Goal: Task Accomplishment & Management: Use online tool/utility

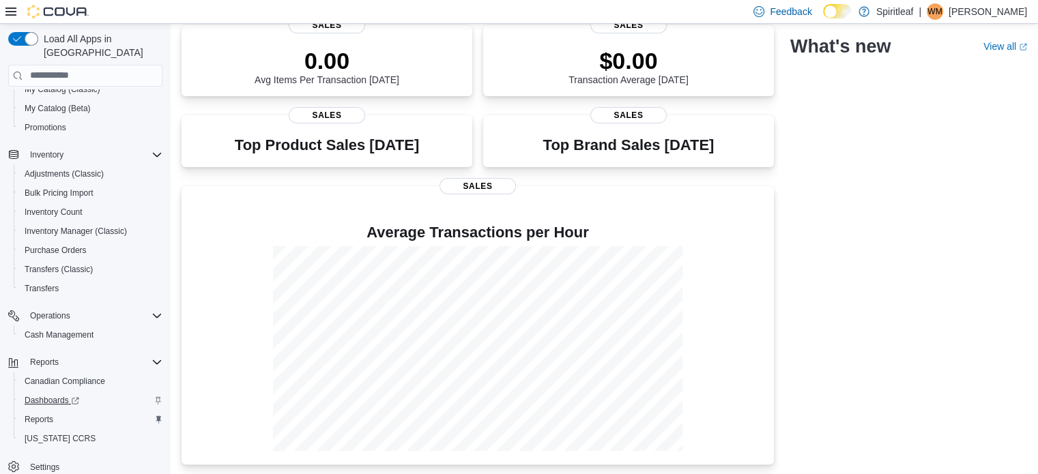
scroll to position [199, 0]
click at [48, 414] on span "Reports" at bounding box center [39, 419] width 29 height 11
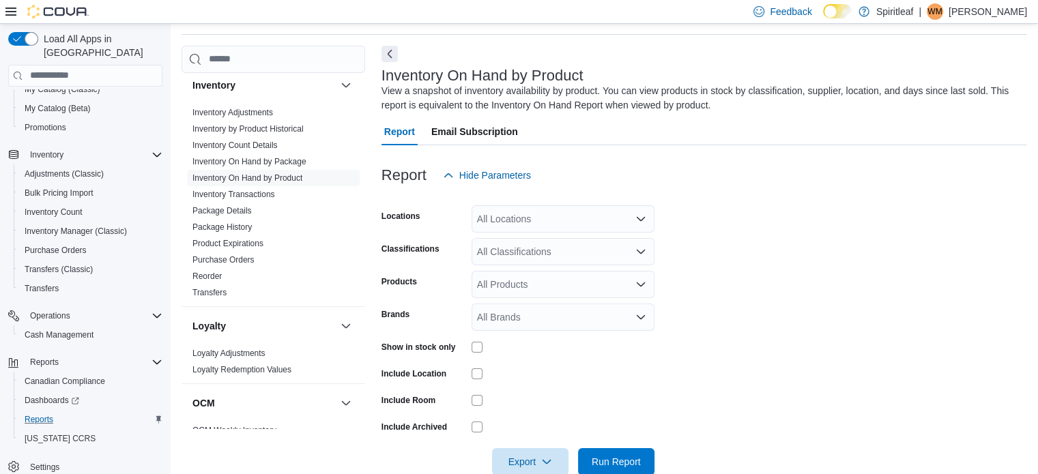
scroll to position [46, 0]
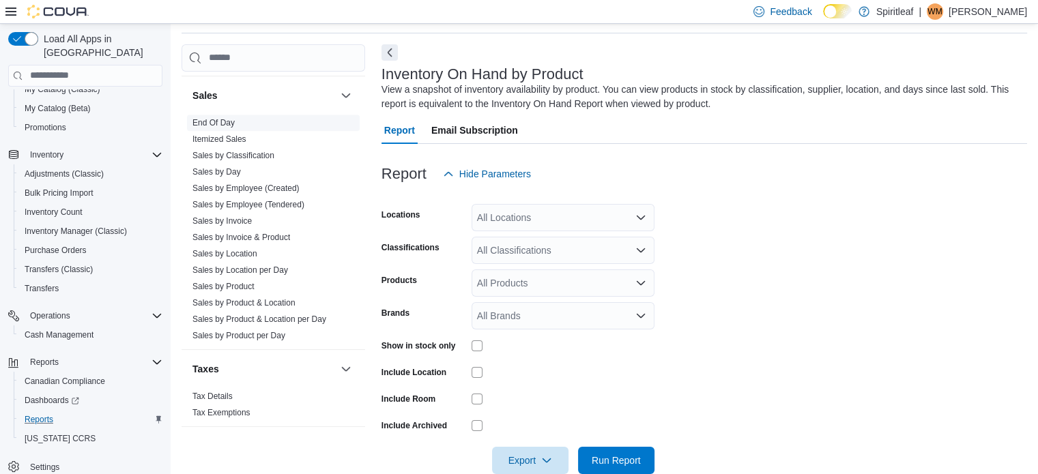
click at [218, 118] on link "End Of Day" at bounding box center [214, 123] width 42 height 10
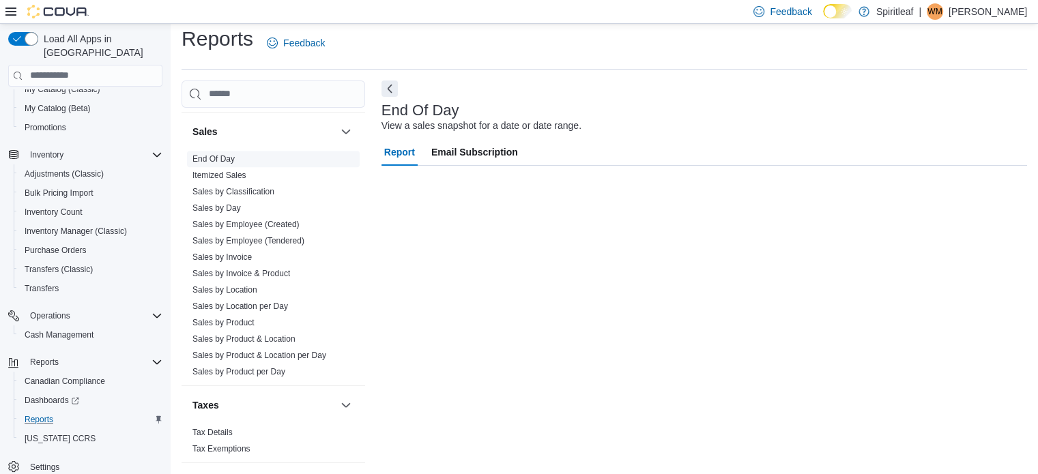
scroll to position [9, 0]
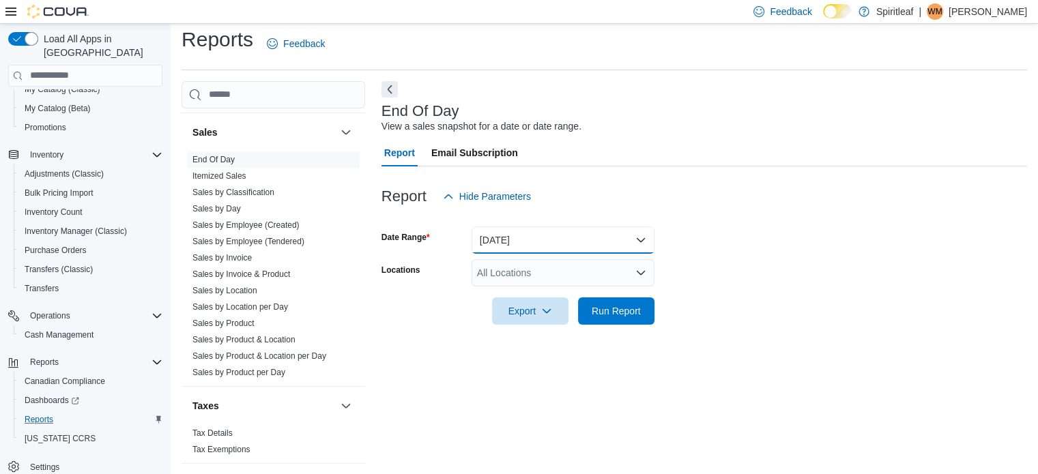
click at [545, 234] on button "Today" at bounding box center [563, 240] width 183 height 27
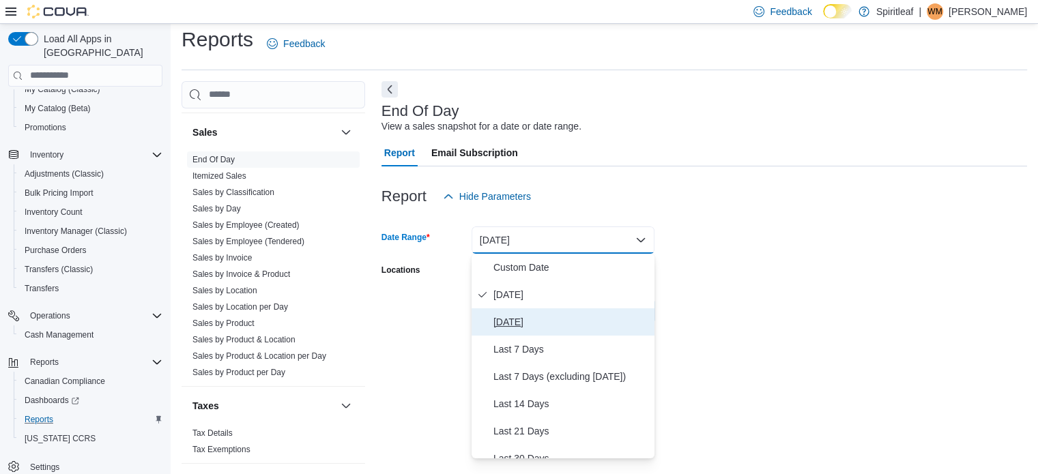
click at [528, 316] on span "Yesterday" at bounding box center [572, 322] width 156 height 16
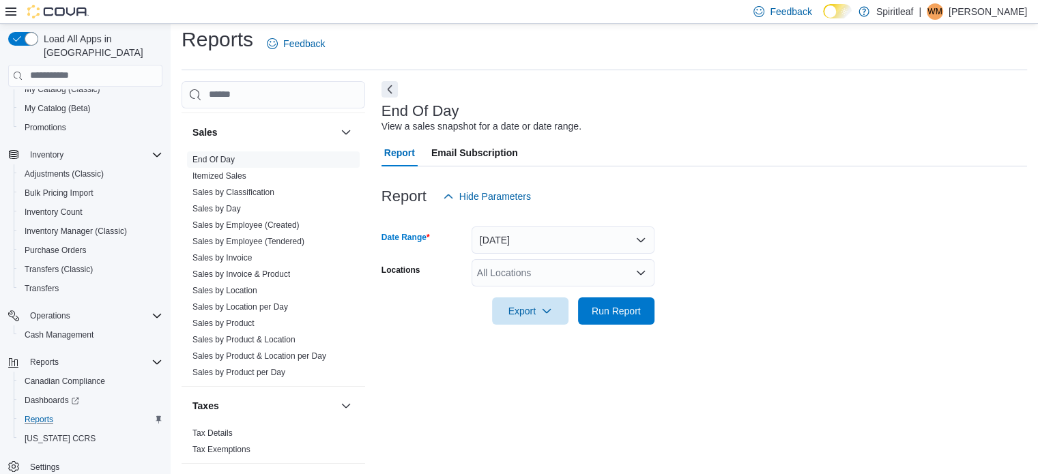
click at [520, 270] on div "All Locations" at bounding box center [563, 272] width 183 height 27
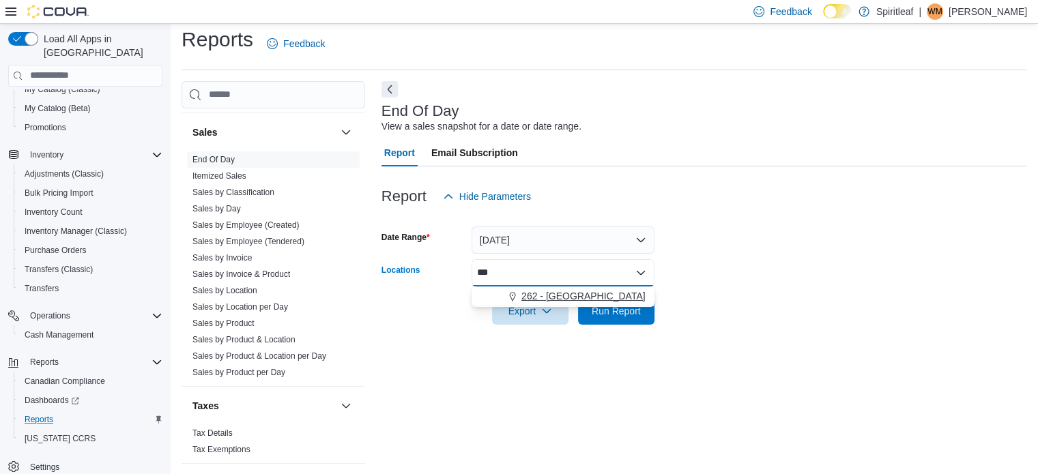
type input "***"
click at [563, 294] on span "262 - Drayton Valley" at bounding box center [584, 296] width 124 height 14
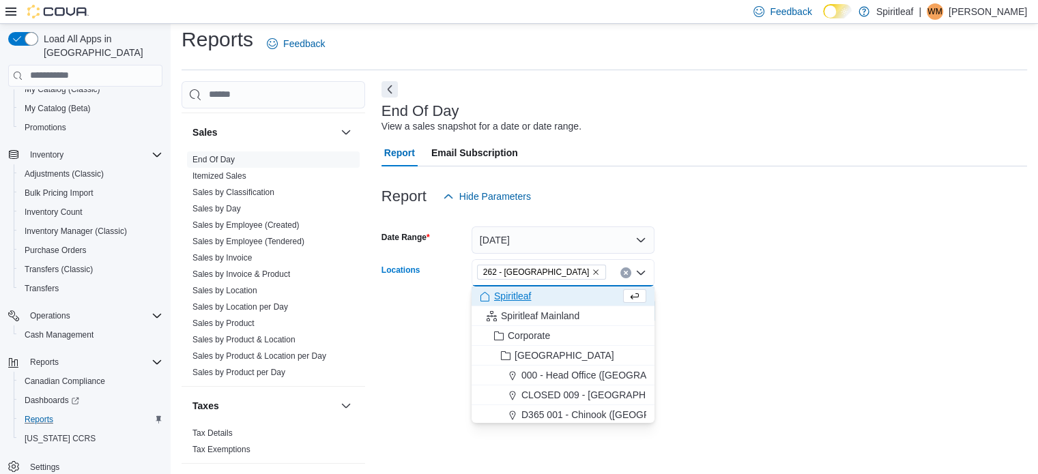
click at [833, 255] on form "Date Range Yesterday Locations 262 - Drayton Valley Combo box. Selected. 262 - …" at bounding box center [705, 267] width 646 height 115
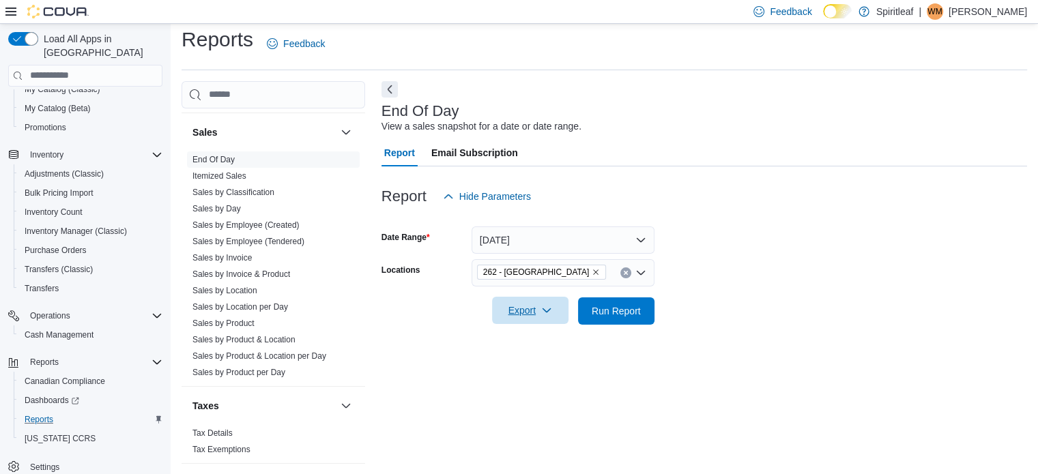
click at [524, 305] on span "Export" at bounding box center [530, 310] width 60 height 27
click at [541, 360] on span "Export to Pdf" at bounding box center [532, 365] width 61 height 11
